Goal: Task Accomplishment & Management: Manage account settings

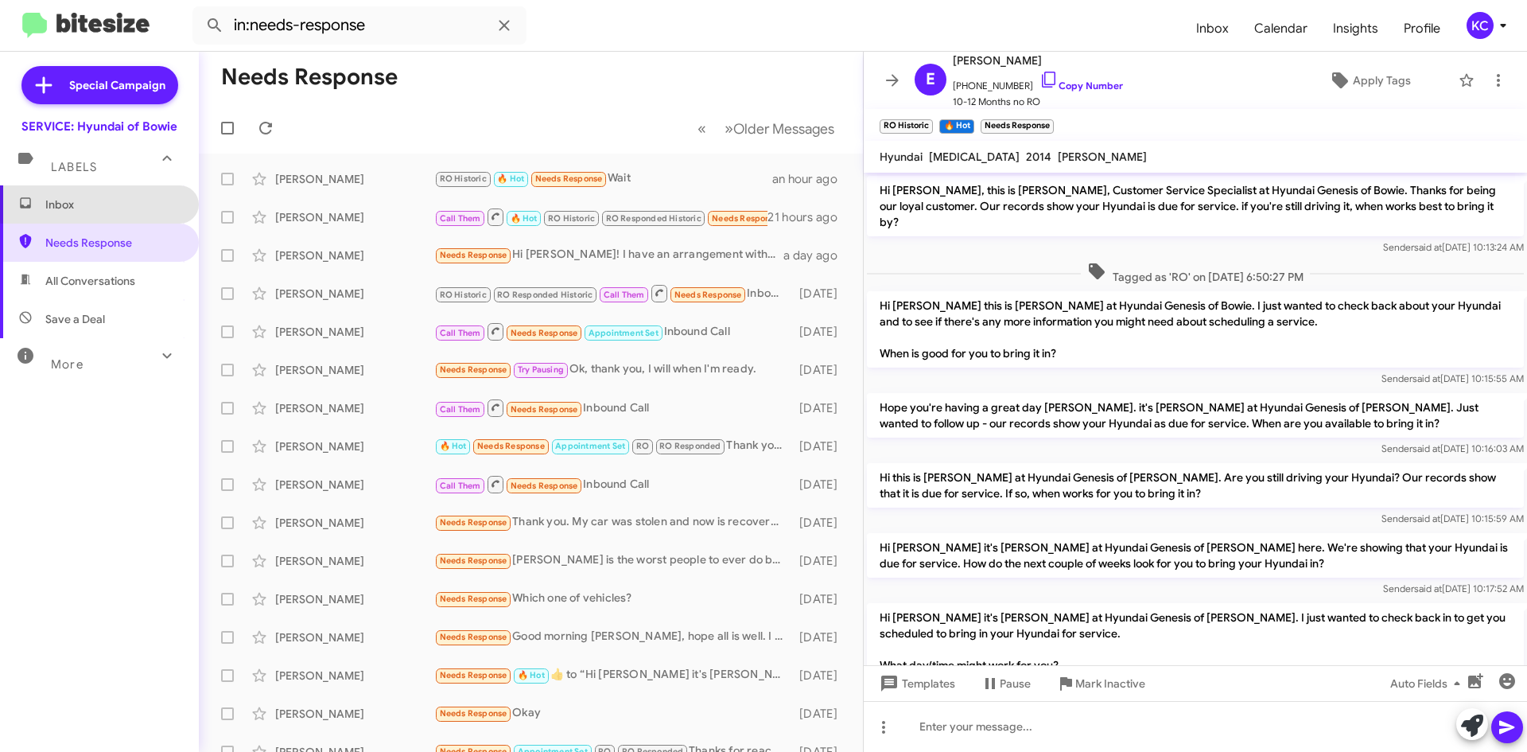
click at [125, 202] on span "Inbox" at bounding box center [112, 204] width 135 height 16
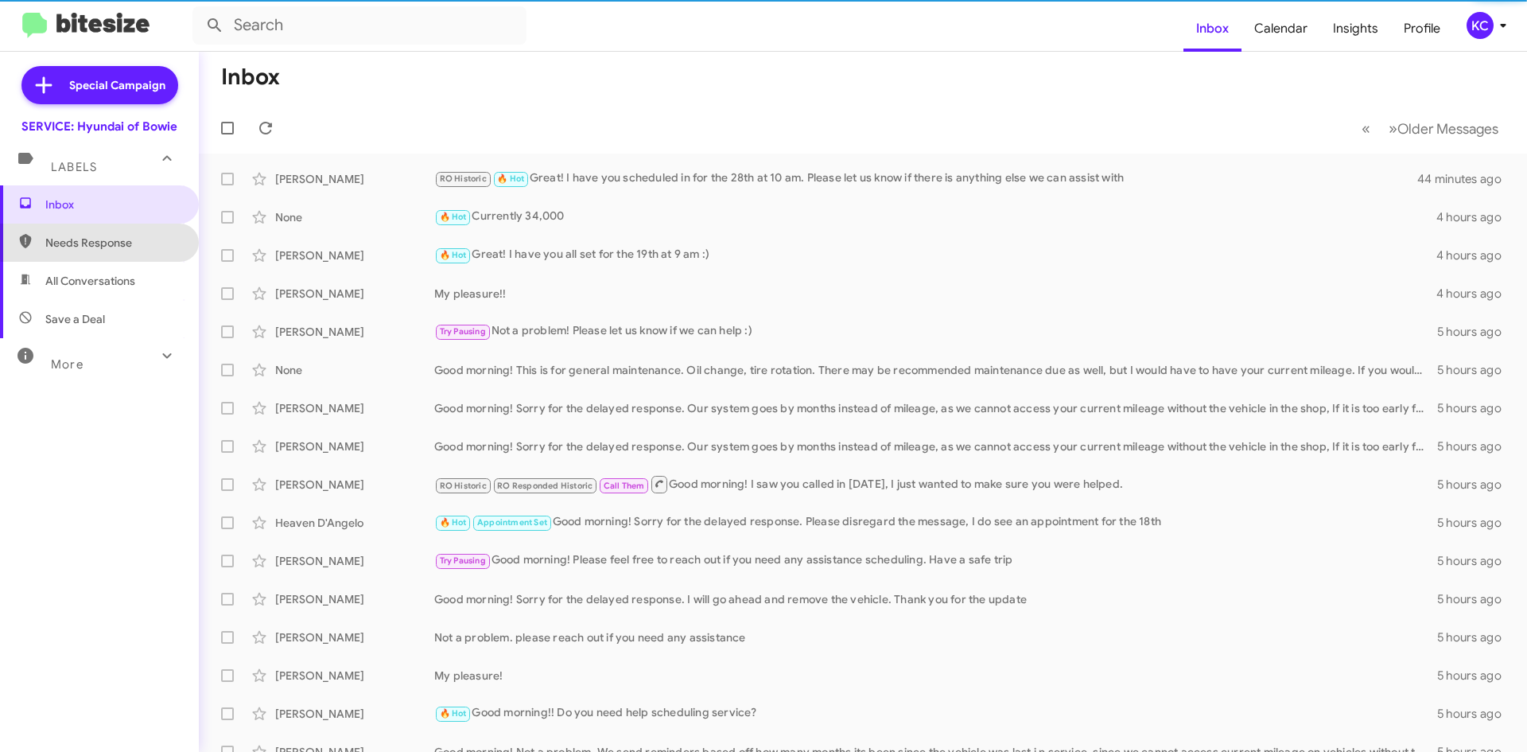
click at [137, 239] on span "Needs Response" at bounding box center [112, 243] width 135 height 16
type input "in:needs-response"
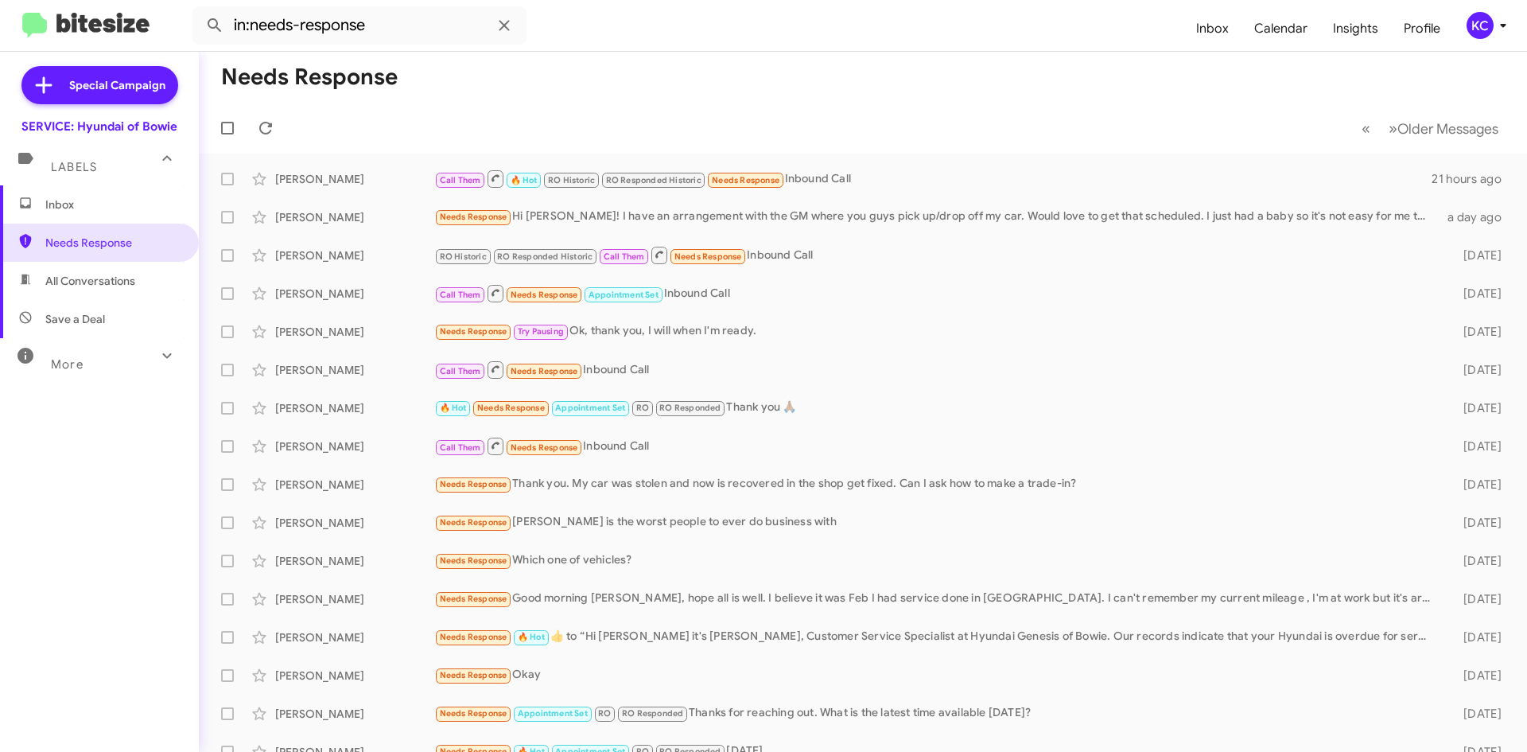
click at [1482, 18] on div "KC" at bounding box center [1480, 25] width 27 height 27
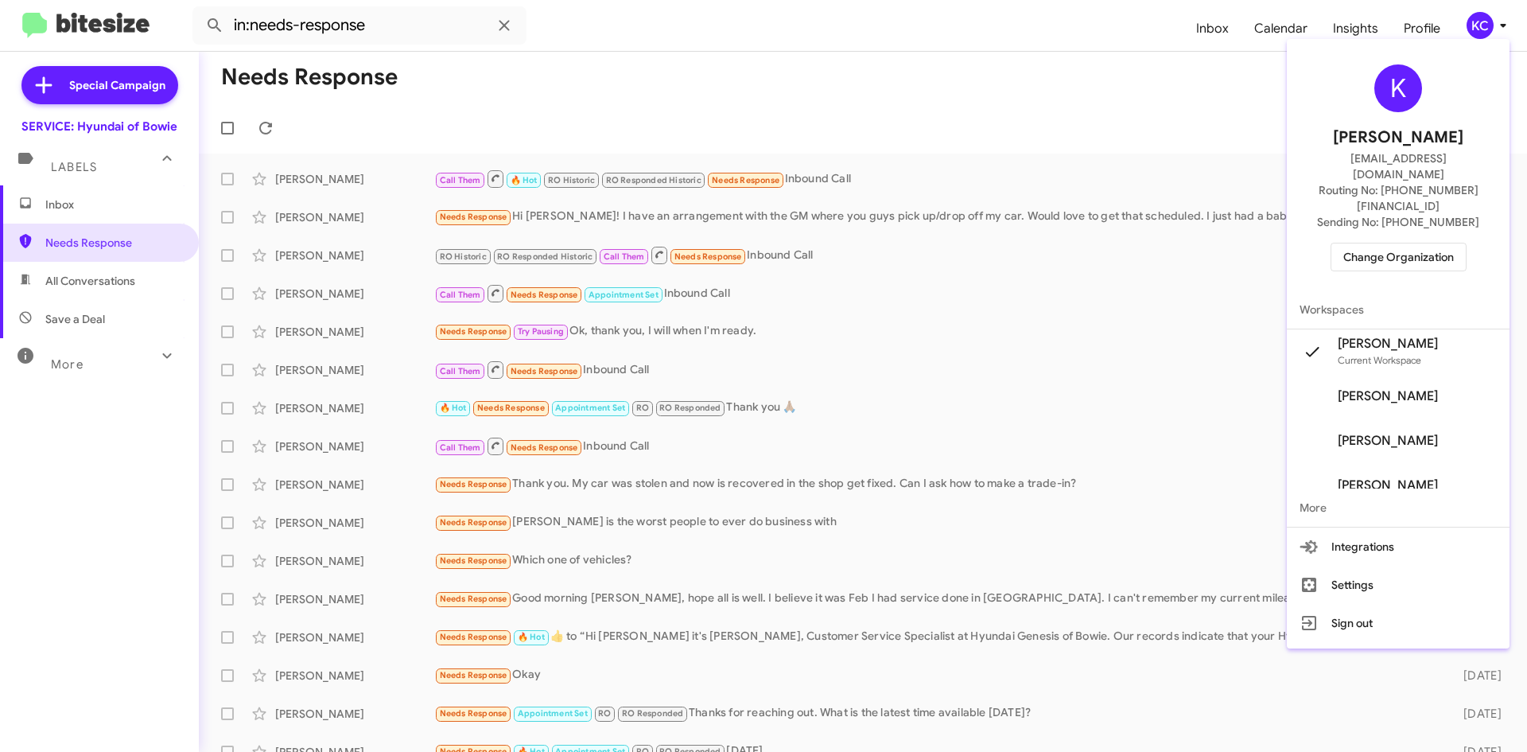
click at [1425, 243] on span "Change Organization" at bounding box center [1398, 256] width 111 height 27
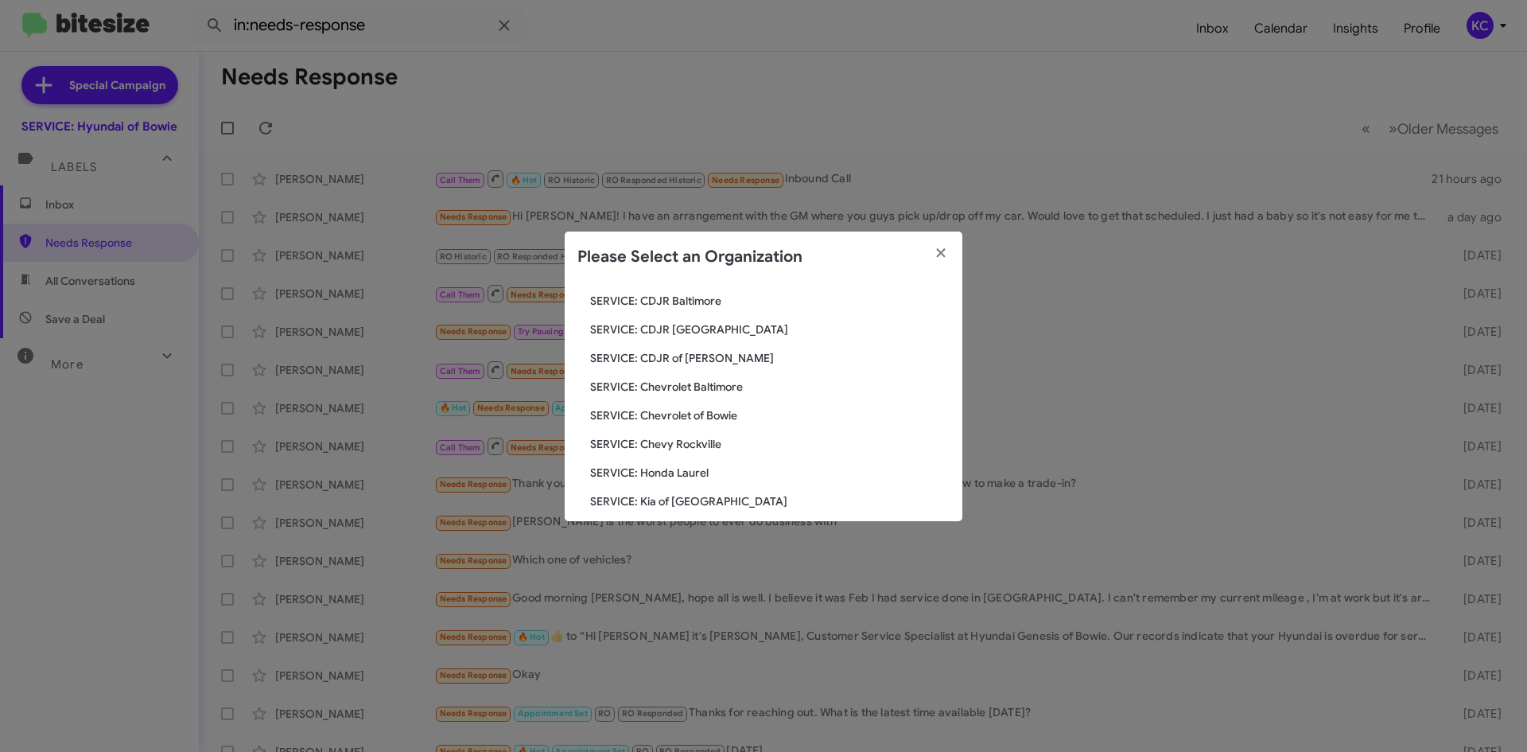
scroll to position [159, 0]
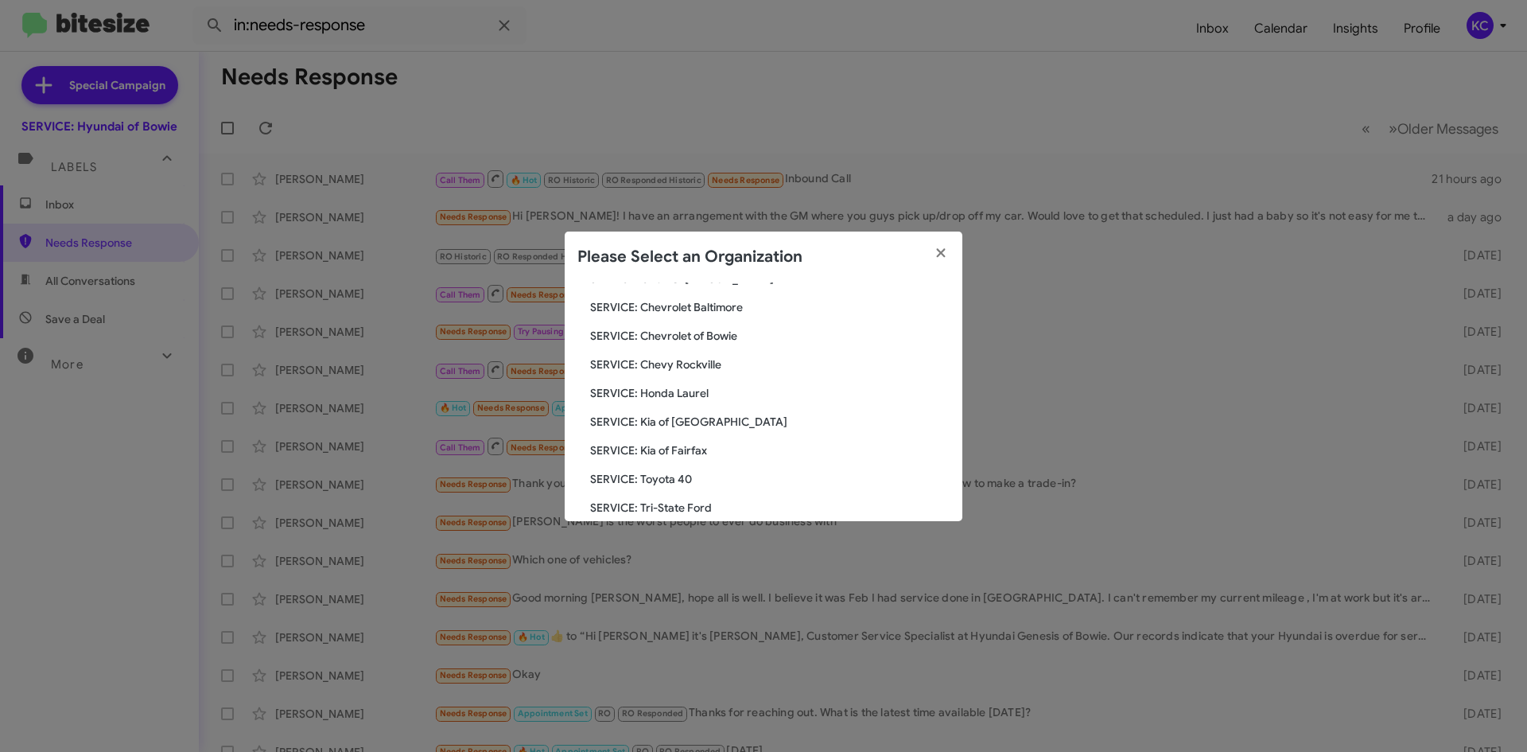
click at [680, 476] on span "SERVICE: Toyota 40" at bounding box center [770, 479] width 360 height 16
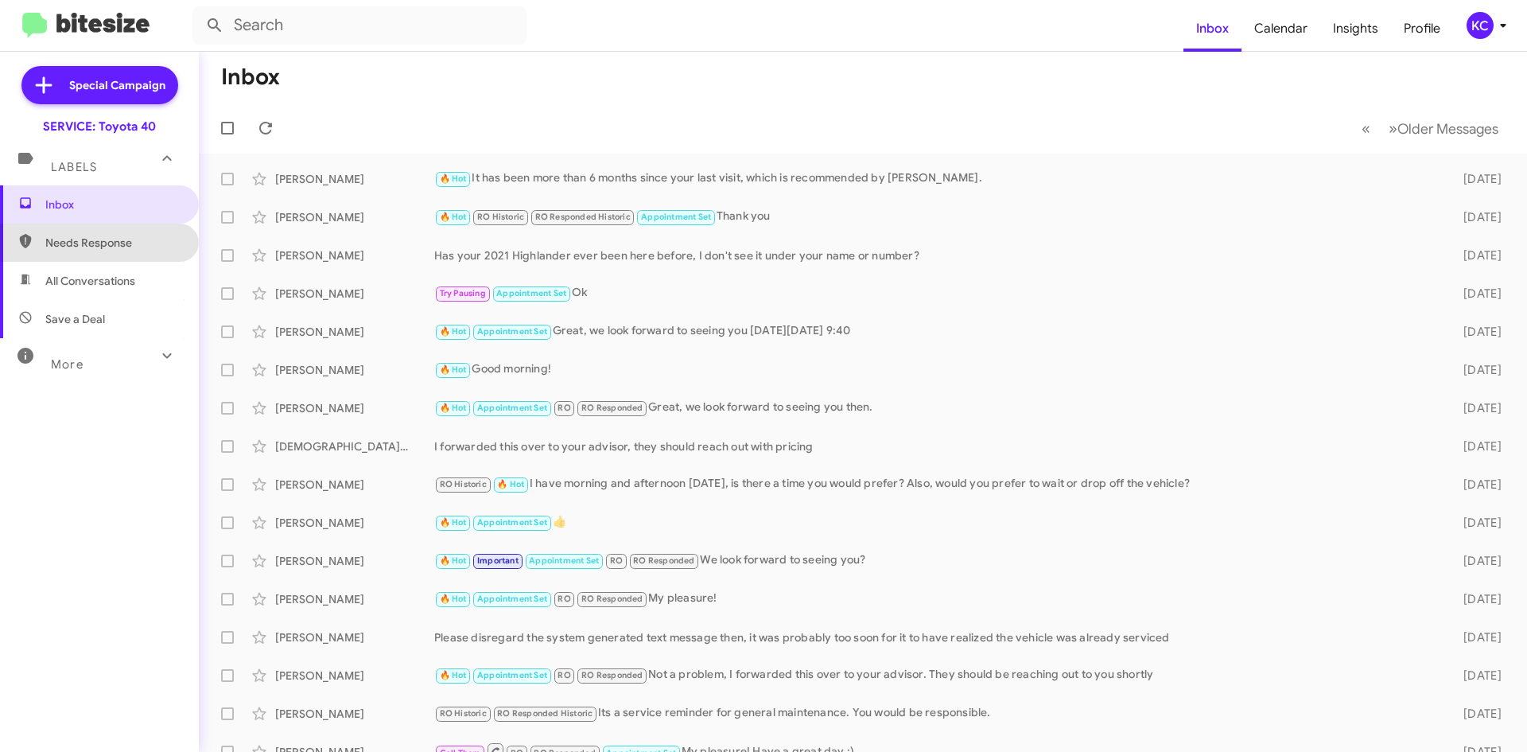
click at [138, 253] on span "Needs Response" at bounding box center [99, 243] width 199 height 38
type input "in:needs-response"
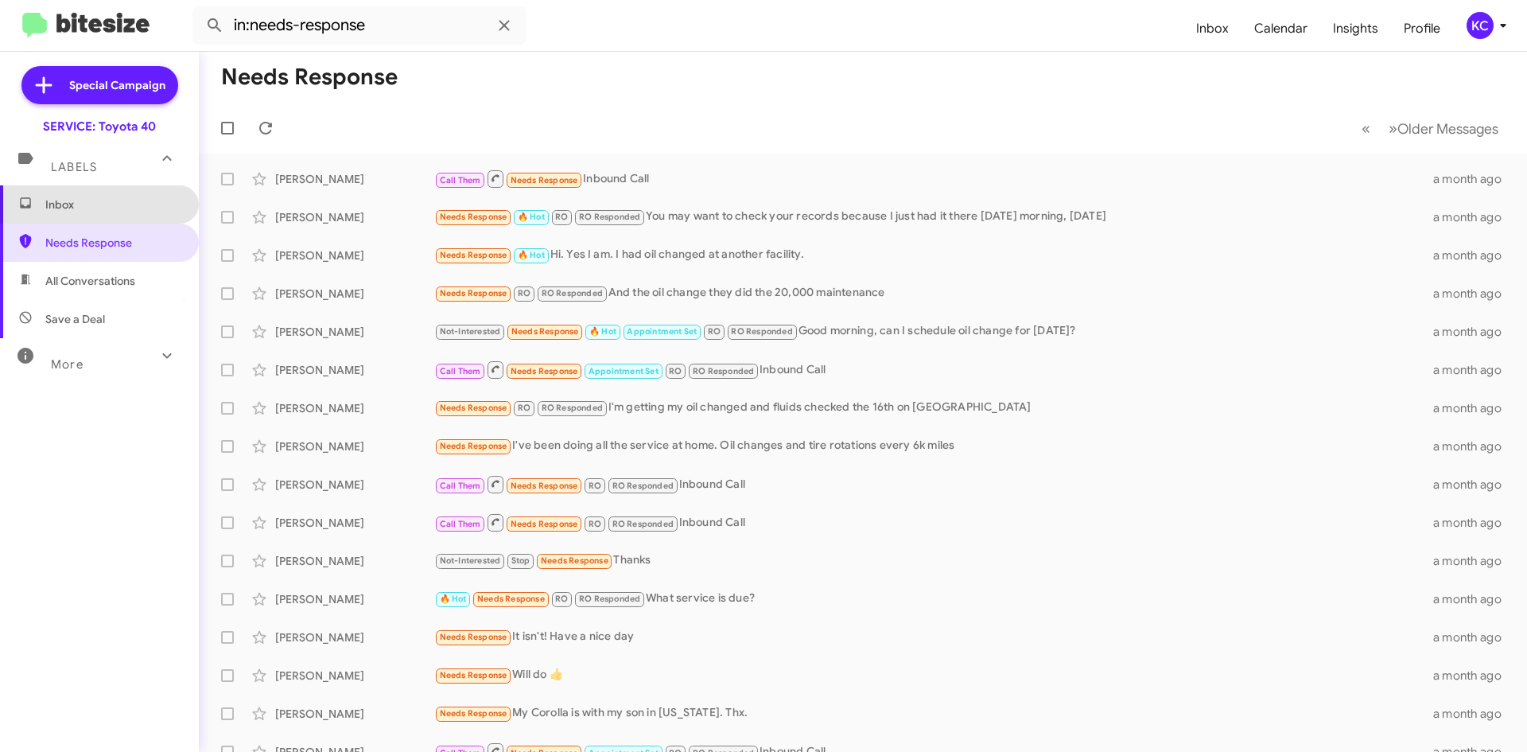
click at [123, 221] on span "Inbox" at bounding box center [99, 204] width 199 height 38
